Goal: Register for event/course

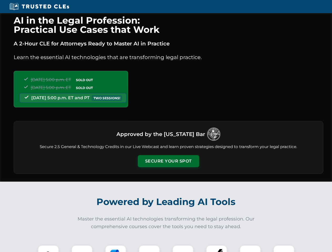
click at [168, 161] on button "Secure Your Spot" at bounding box center [168, 161] width 61 height 12
click at [48, 249] on img at bounding box center [48, 255] width 15 height 15
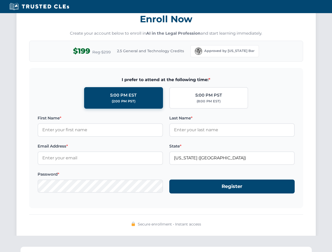
scroll to position [516, 0]
